Goal: Task Accomplishment & Management: Manage account settings

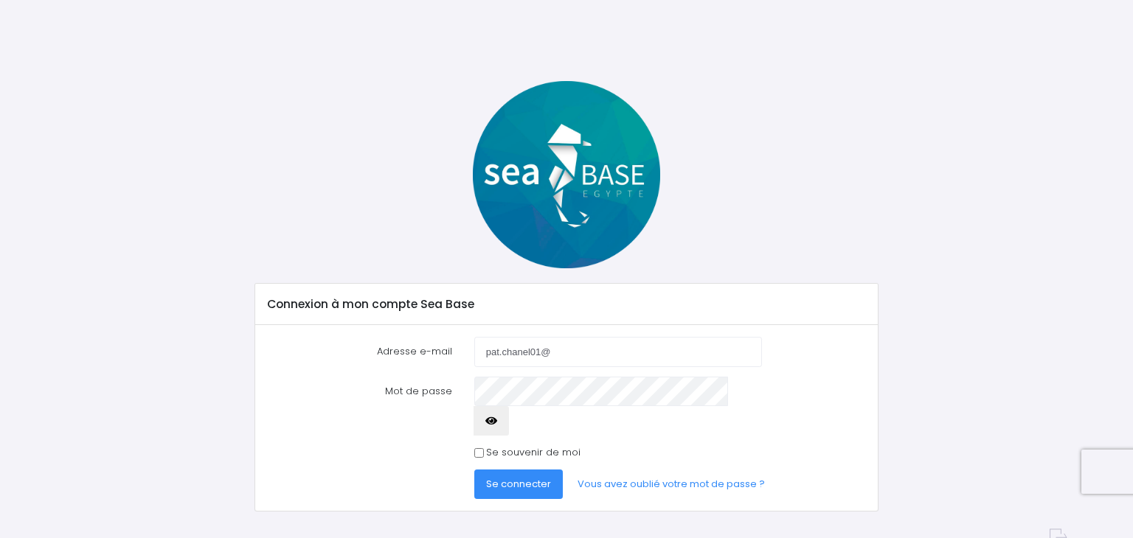
type input "[EMAIL_ADDRESS][DOMAIN_NAME]"
click at [474, 470] on button "Se connecter" at bounding box center [518, 484] width 88 height 29
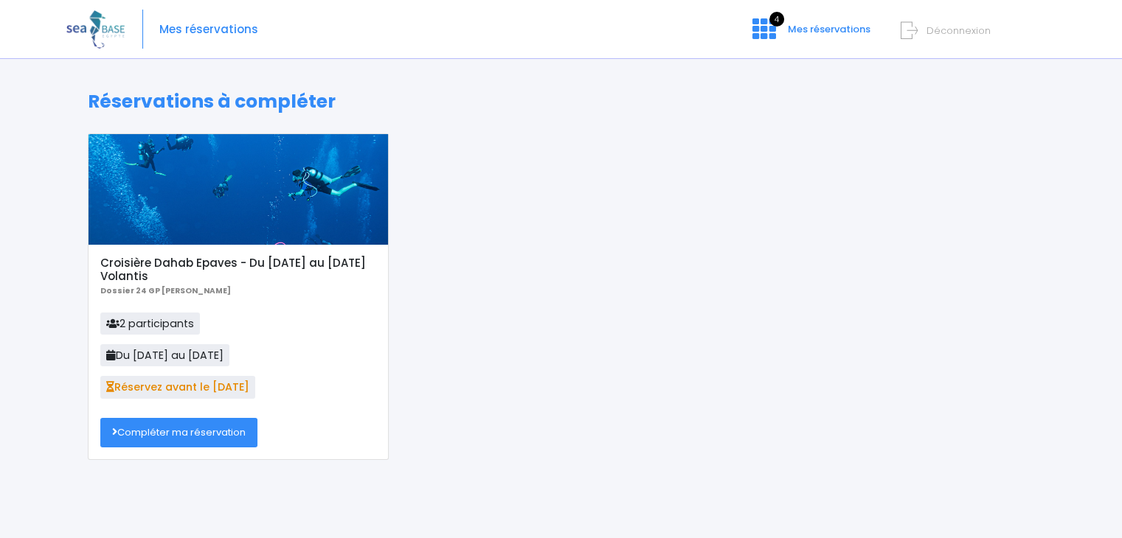
click at [229, 441] on link "Compléter ma réservation" at bounding box center [178, 432] width 157 height 29
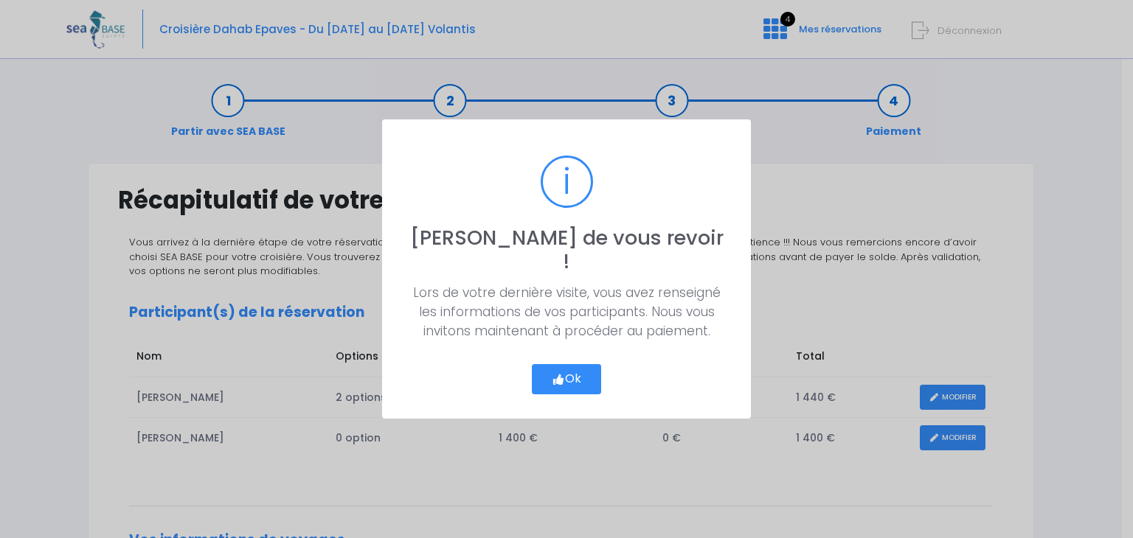
click at [565, 364] on button "Ok" at bounding box center [566, 379] width 69 height 31
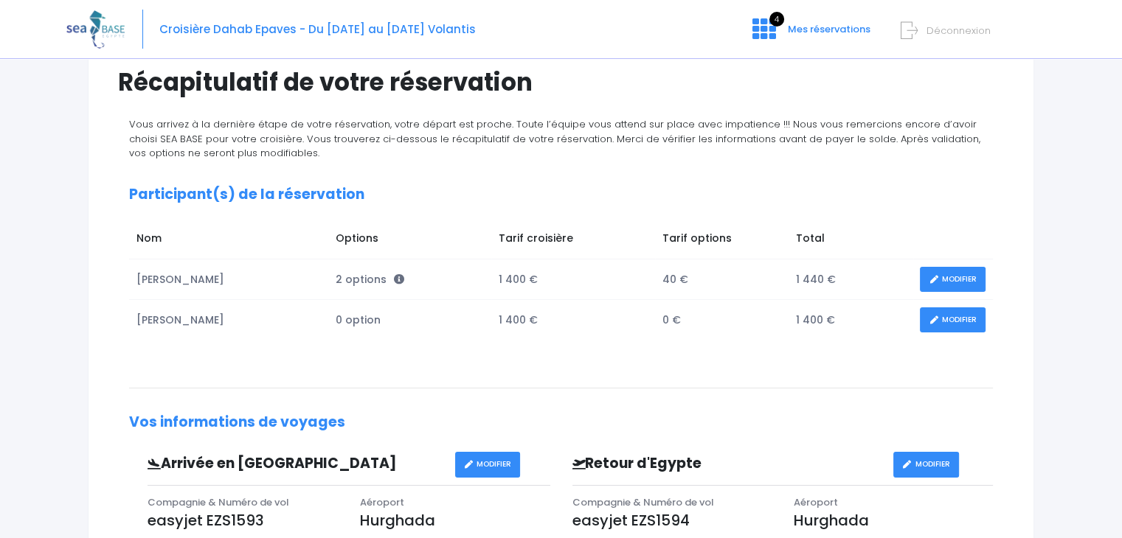
scroll to position [108, 0]
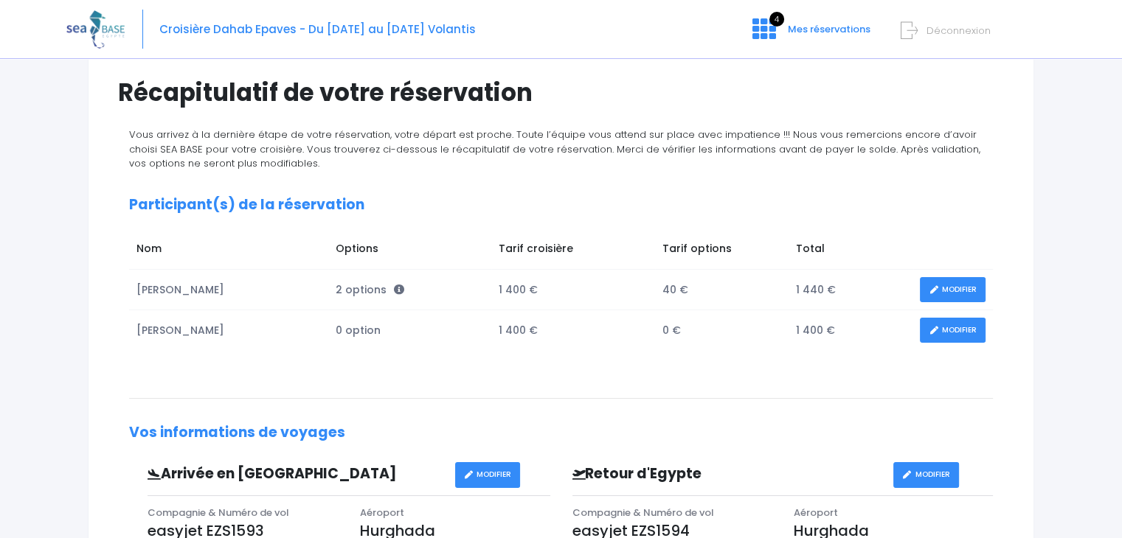
click at [953, 335] on link "MODIFIER" at bounding box center [953, 331] width 66 height 26
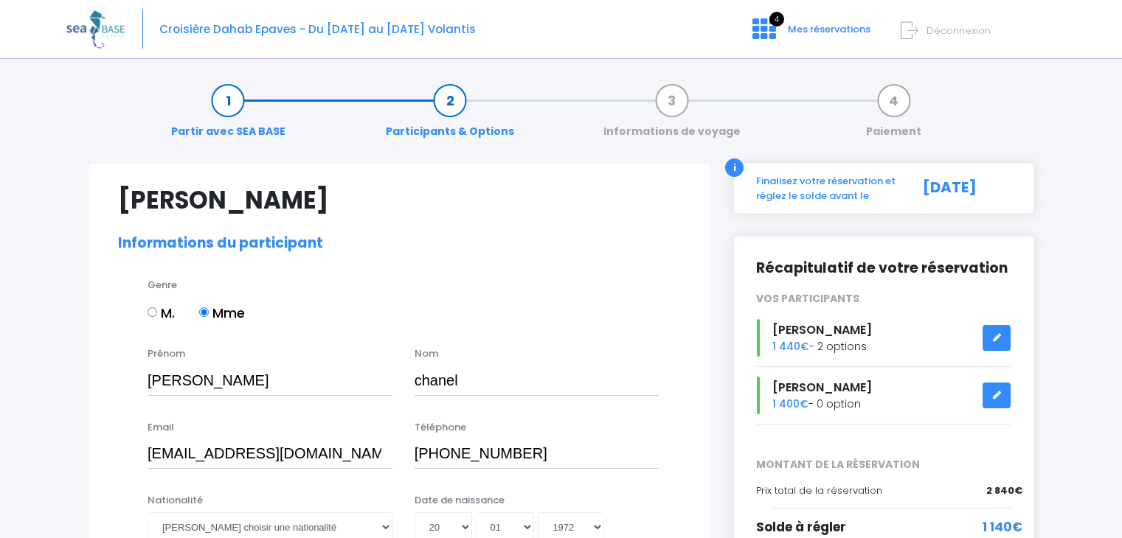
select select "N3"
click at [953, 335] on div "Patrice chanel 1 440€ - 2 options" at bounding box center [883, 338] width 277 height 38
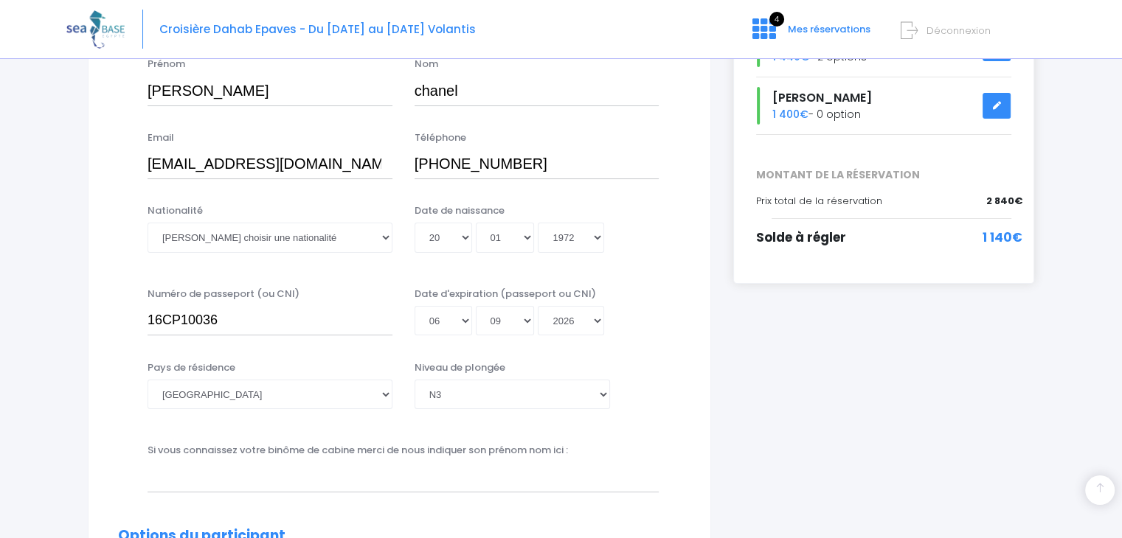
scroll to position [319, 0]
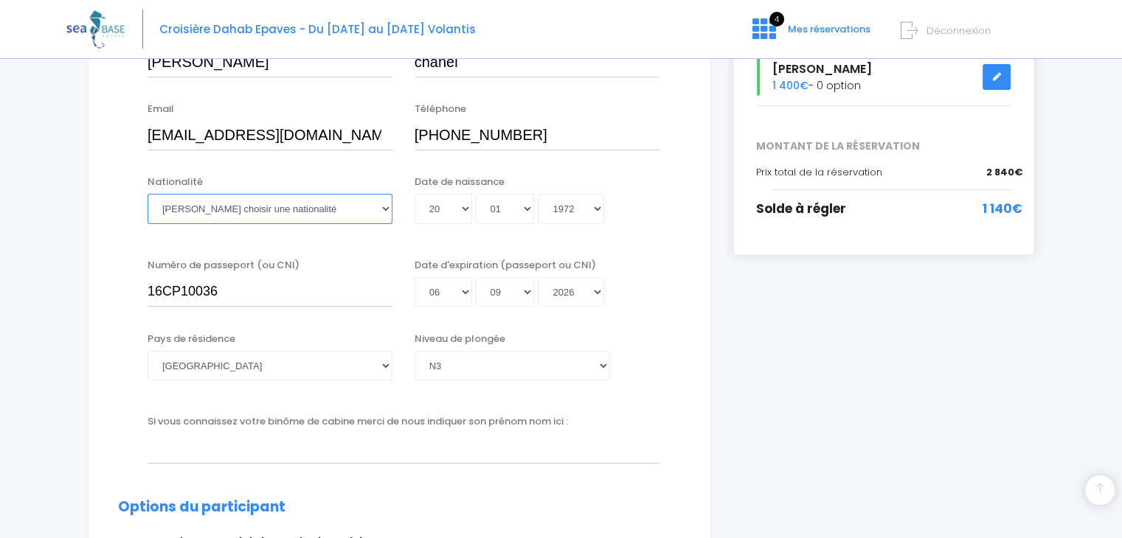
click at [386, 210] on select "Veuillez choisir une nationalité Afghane Albanaise Algerienne Allemande America…" at bounding box center [269, 208] width 245 height 29
select select "Française"
click at [147, 194] on select "Veuillez choisir une nationalité Afghane Albanaise Algerienne Allemande America…" at bounding box center [269, 208] width 245 height 29
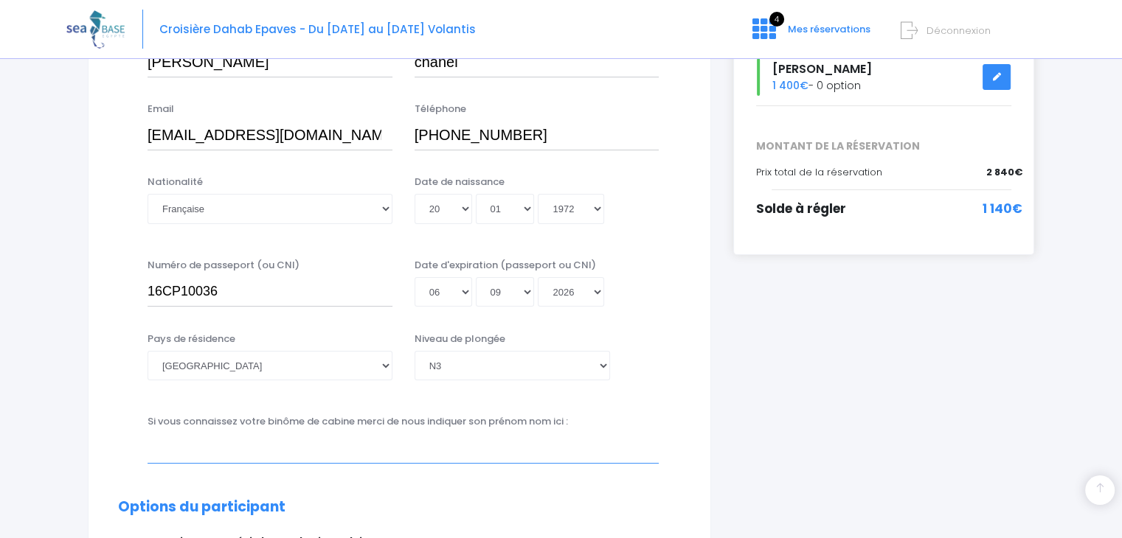
click at [268, 452] on input "text" at bounding box center [402, 448] width 511 height 29
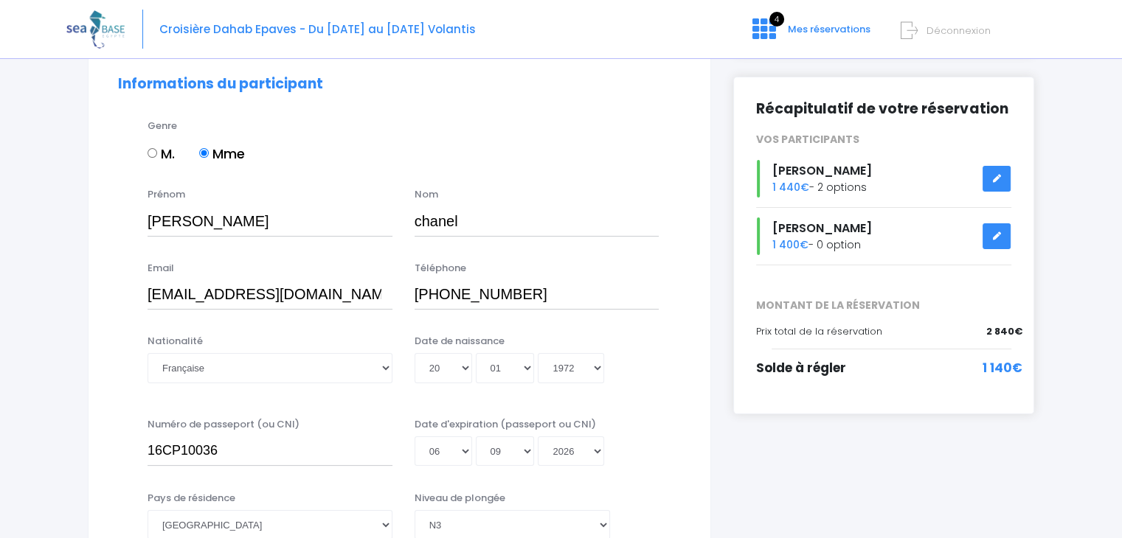
scroll to position [0, 0]
